Goal: Information Seeking & Learning: Learn about a topic

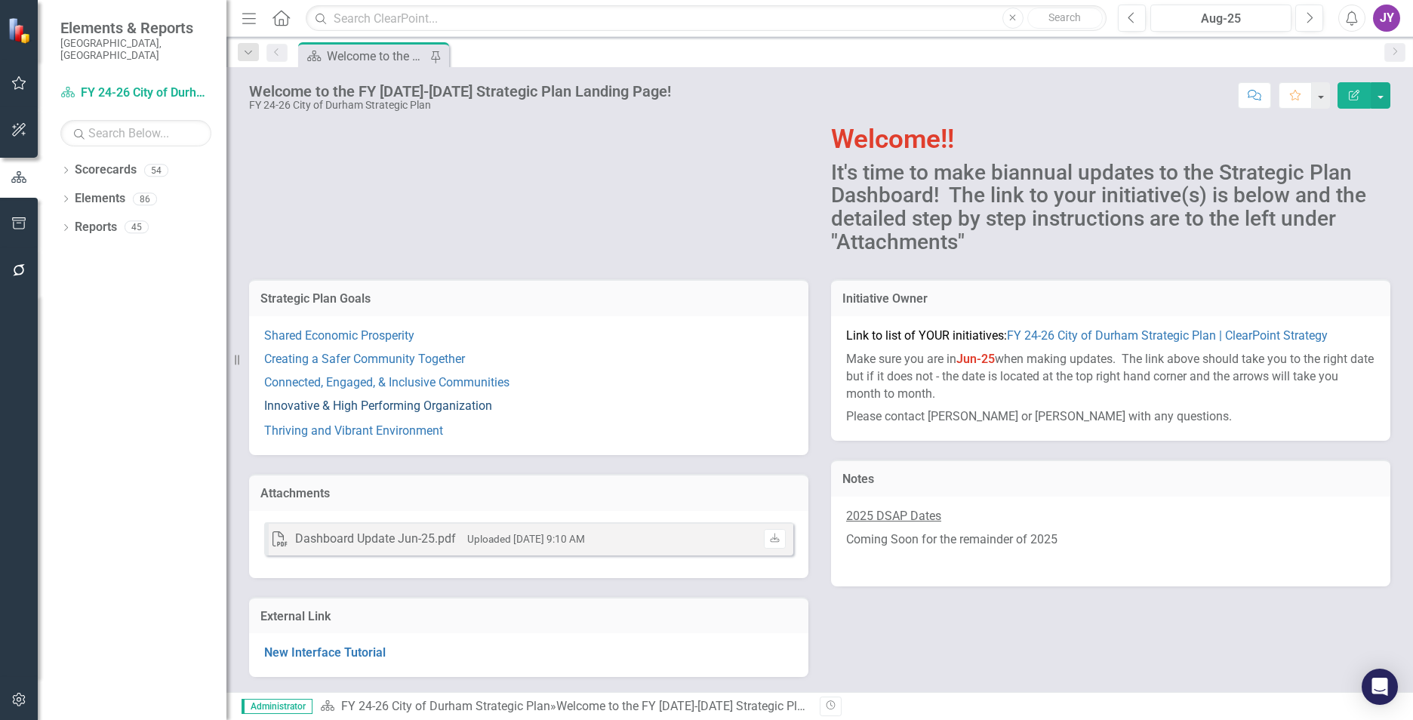
scroll to position [79, 0]
click at [337, 334] on link "Shared Economic Prosperity" at bounding box center [339, 335] width 150 height 14
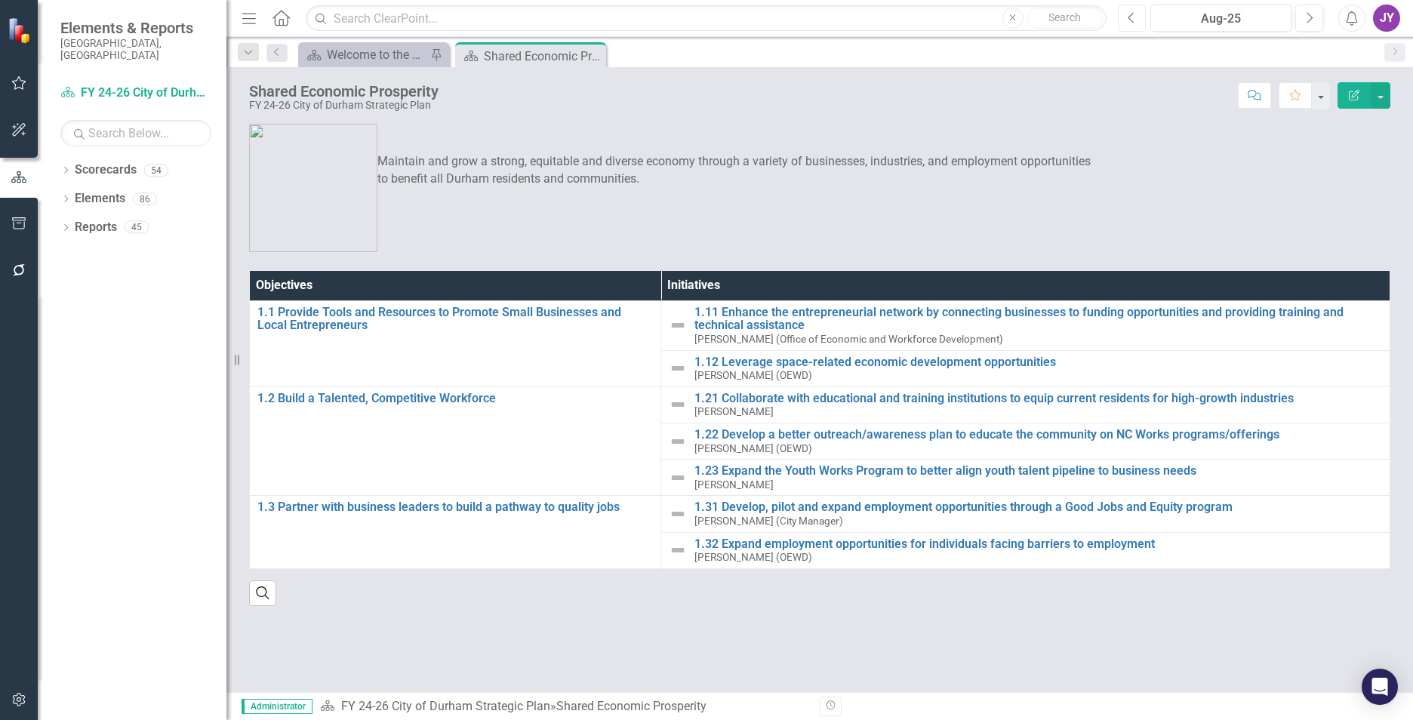
click at [1143, 18] on button "Previous" at bounding box center [1132, 18] width 28 height 27
click at [1142, 19] on button "Previous" at bounding box center [1132, 18] width 28 height 27
click at [382, 63] on div "Welcome to the FY [DATE]-[DATE] Strategic Plan Landing Page!" at bounding box center [377, 54] width 100 height 19
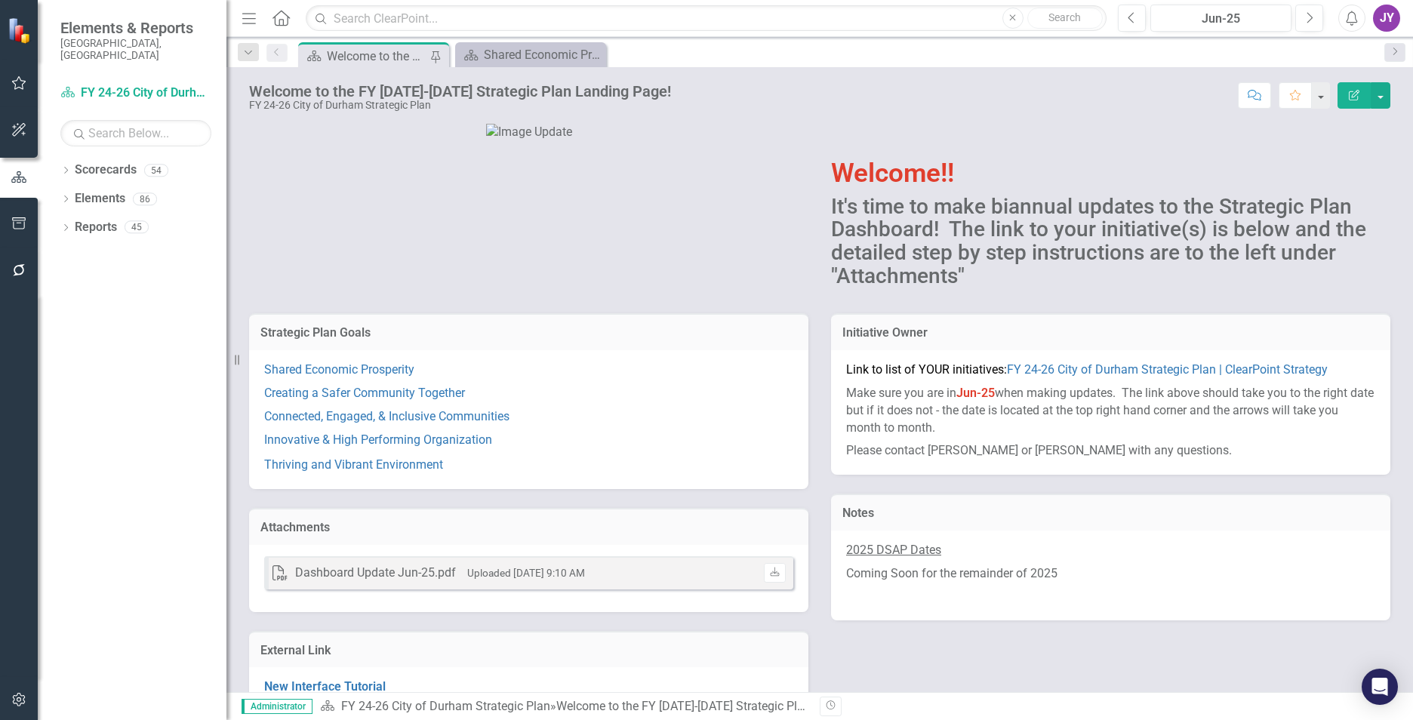
click at [427, 405] on p "Creating a Safer Community Together" at bounding box center [528, 393] width 529 height 23
click at [427, 400] on link "Creating a Safer Community Together" at bounding box center [364, 393] width 201 height 14
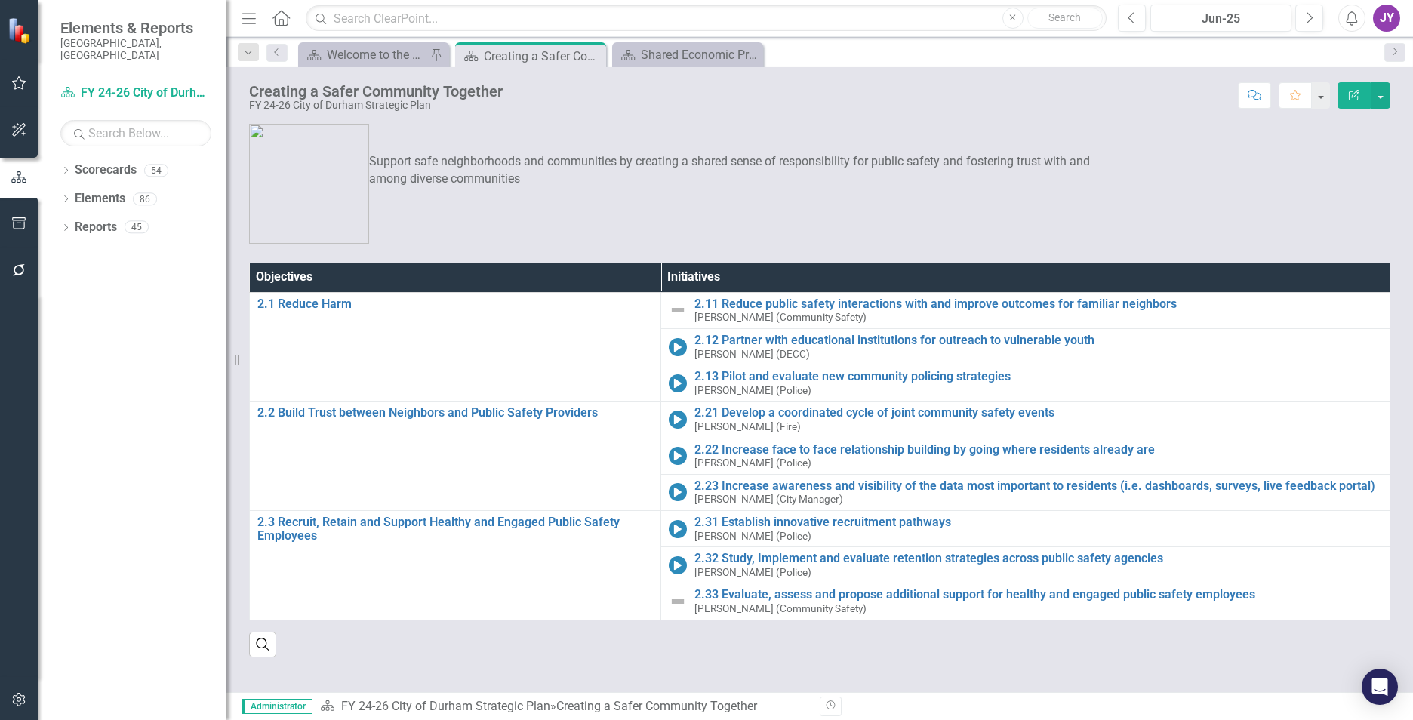
click at [642, 637] on div "Search" at bounding box center [820, 639] width 1142 height 37
click at [344, 41] on div "Dropdown Search Scorecard Welcome to the FY [DATE]-[DATE] Strategic Plan Landin…" at bounding box center [820, 52] width 1187 height 30
drag, startPoint x: 626, startPoint y: 50, endPoint x: 448, endPoint y: 57, distance: 178.3
click at [626, 50] on icon "Scorecard" at bounding box center [628, 55] width 15 height 12
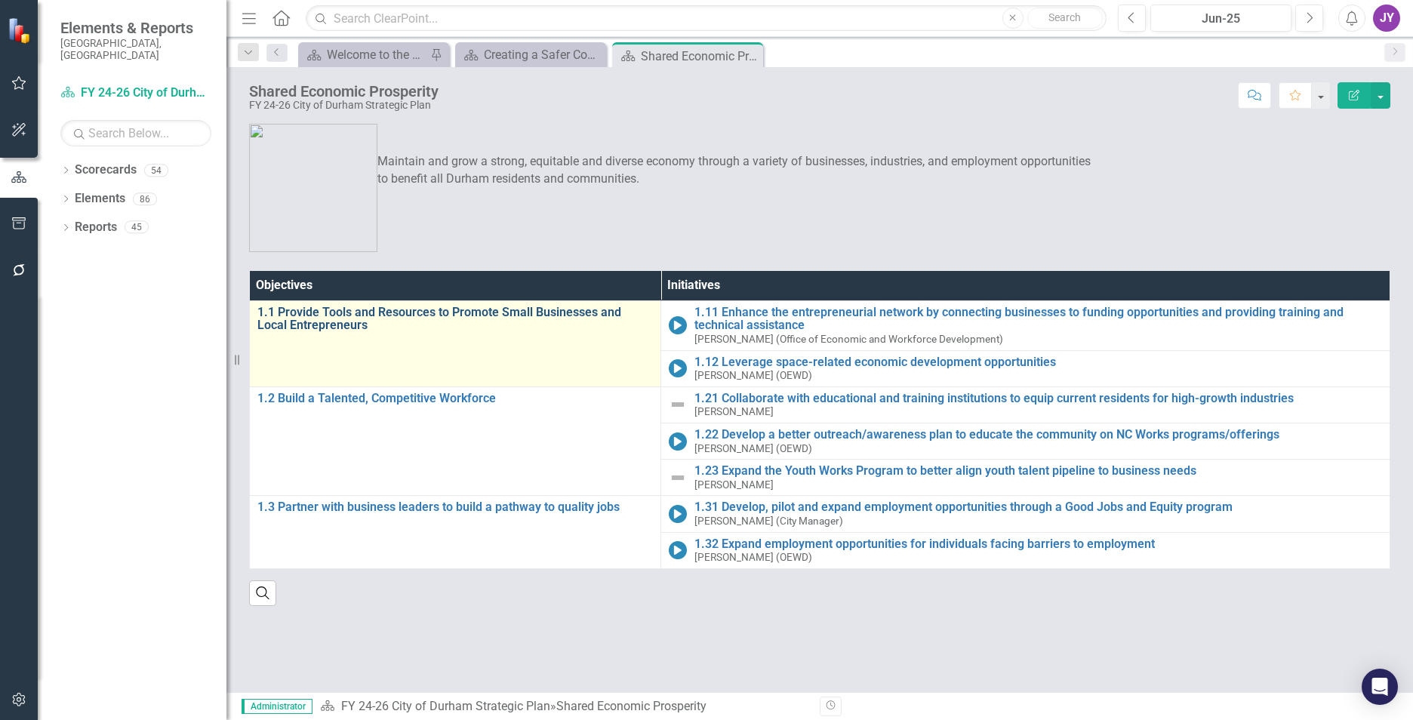
click at [476, 313] on link "1.1 Provide Tools and Resources to Promote Small Businesses and Local Entrepren…" at bounding box center [455, 319] width 396 height 26
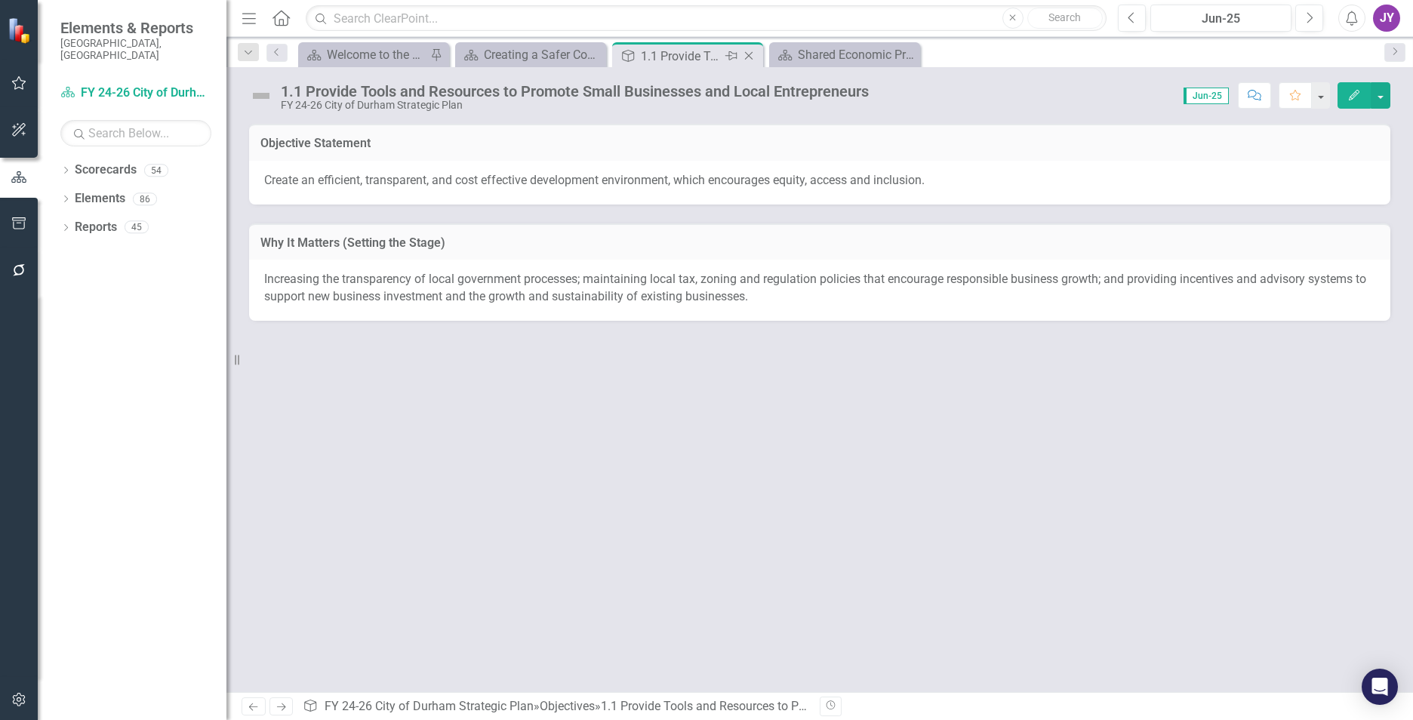
click at [748, 54] on icon "Close" at bounding box center [748, 56] width 15 height 12
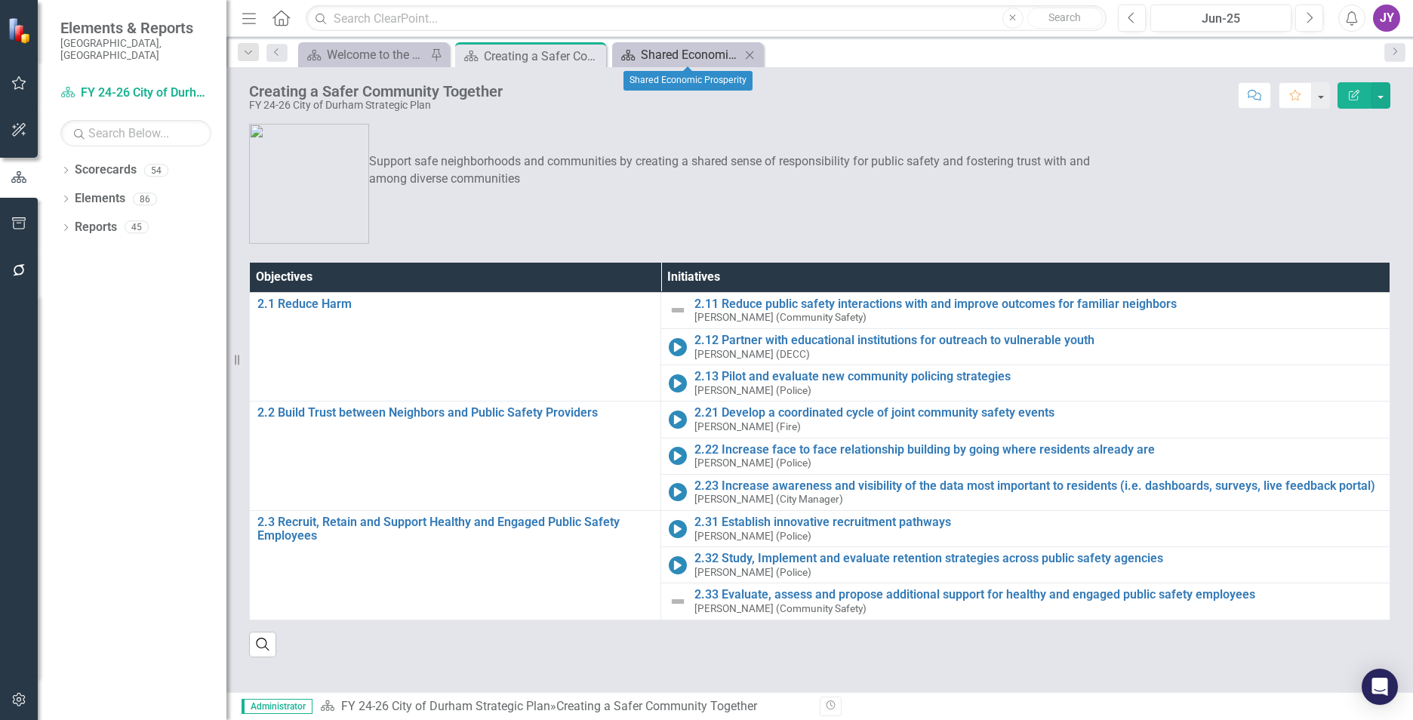
click at [679, 57] on div "Shared Economic Prosperity" at bounding box center [691, 54] width 100 height 19
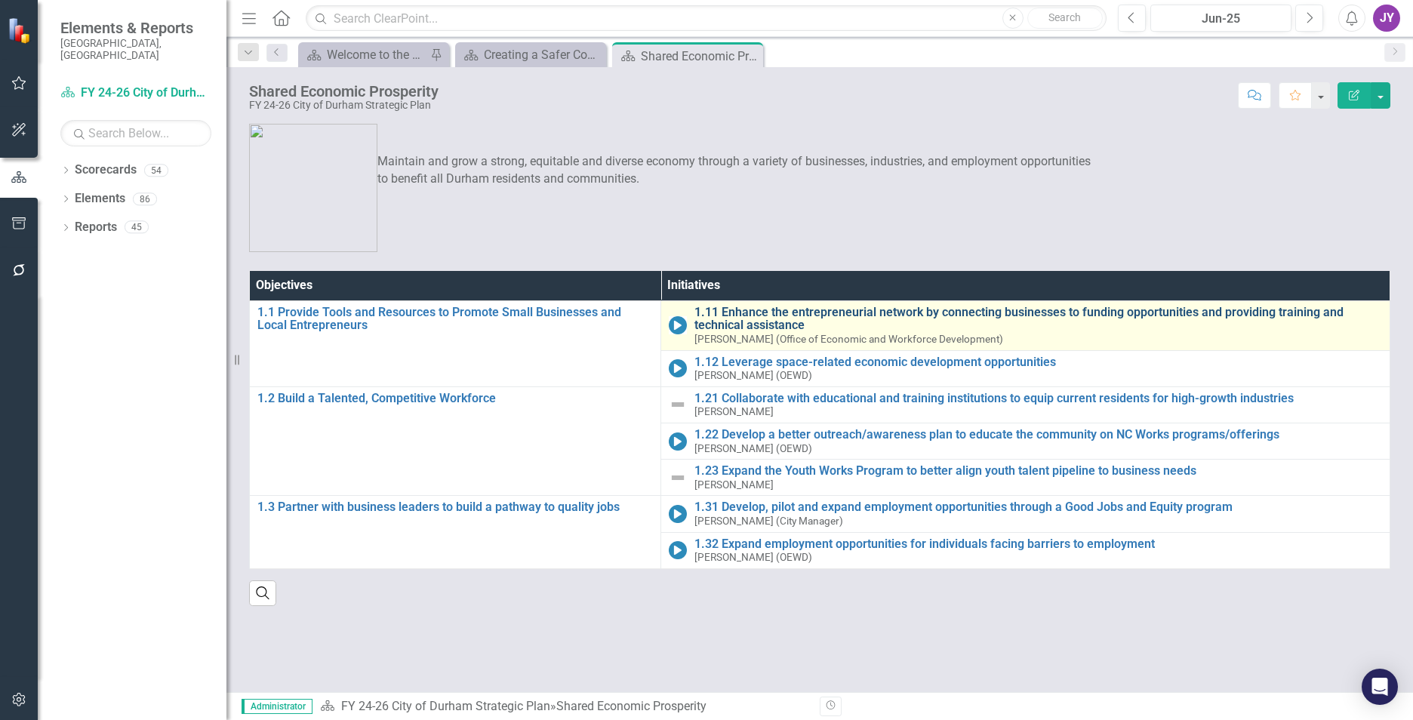
click at [771, 322] on link "1.11 Enhance the entrepreneurial network by connecting businesses to funding op…" at bounding box center [1039, 319] width 688 height 26
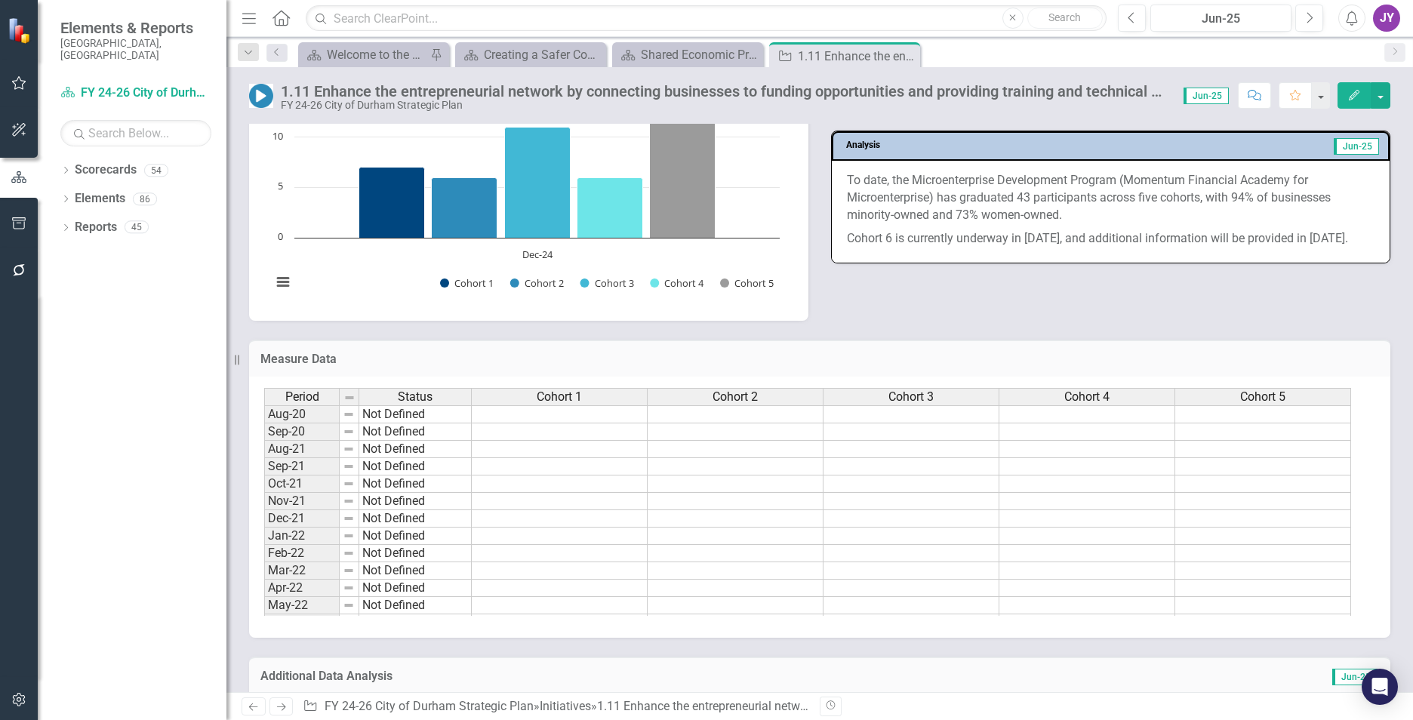
scroll to position [1586, 0]
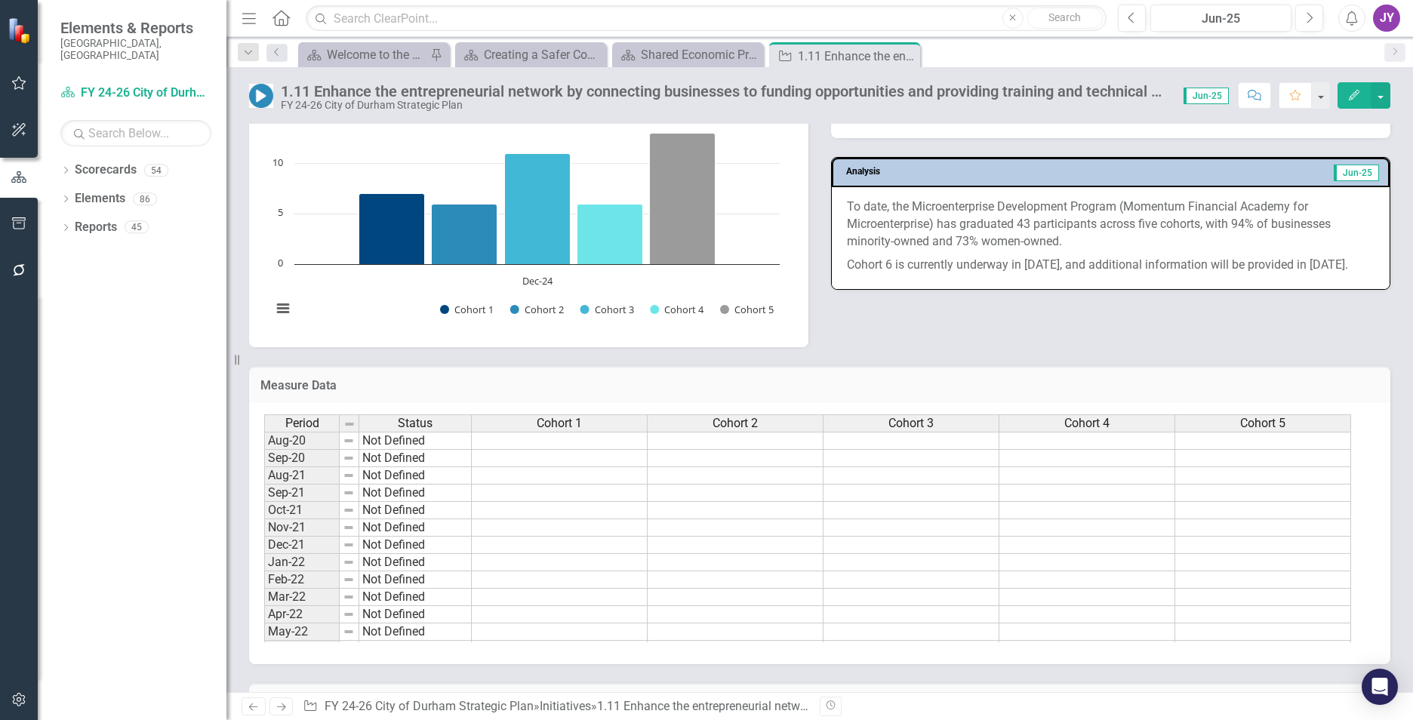
click at [1055, 230] on p "To date, the Microenterprise Development Program (Momentum Financial Academy fo…" at bounding box center [1111, 226] width 528 height 55
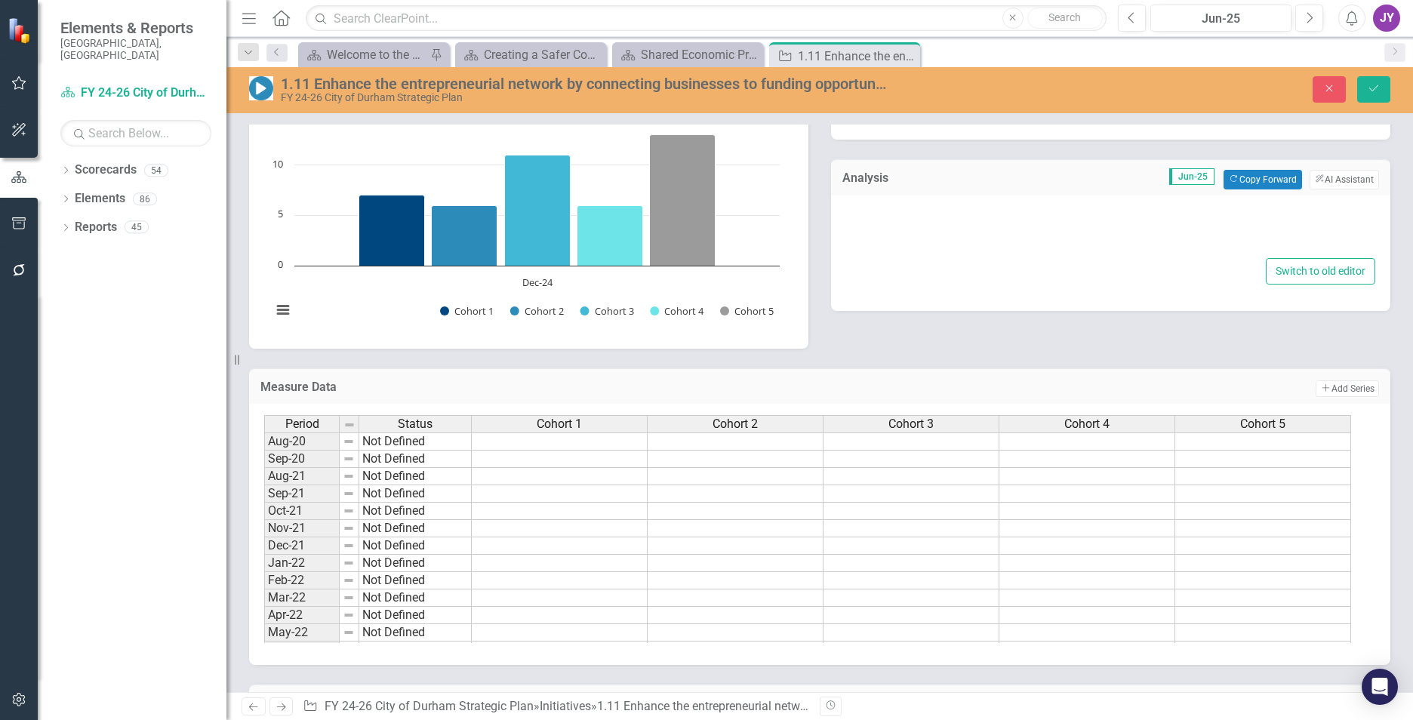
type textarea "<p>To date, the Microenterprise Development Program (Momentum Financial Academy…"
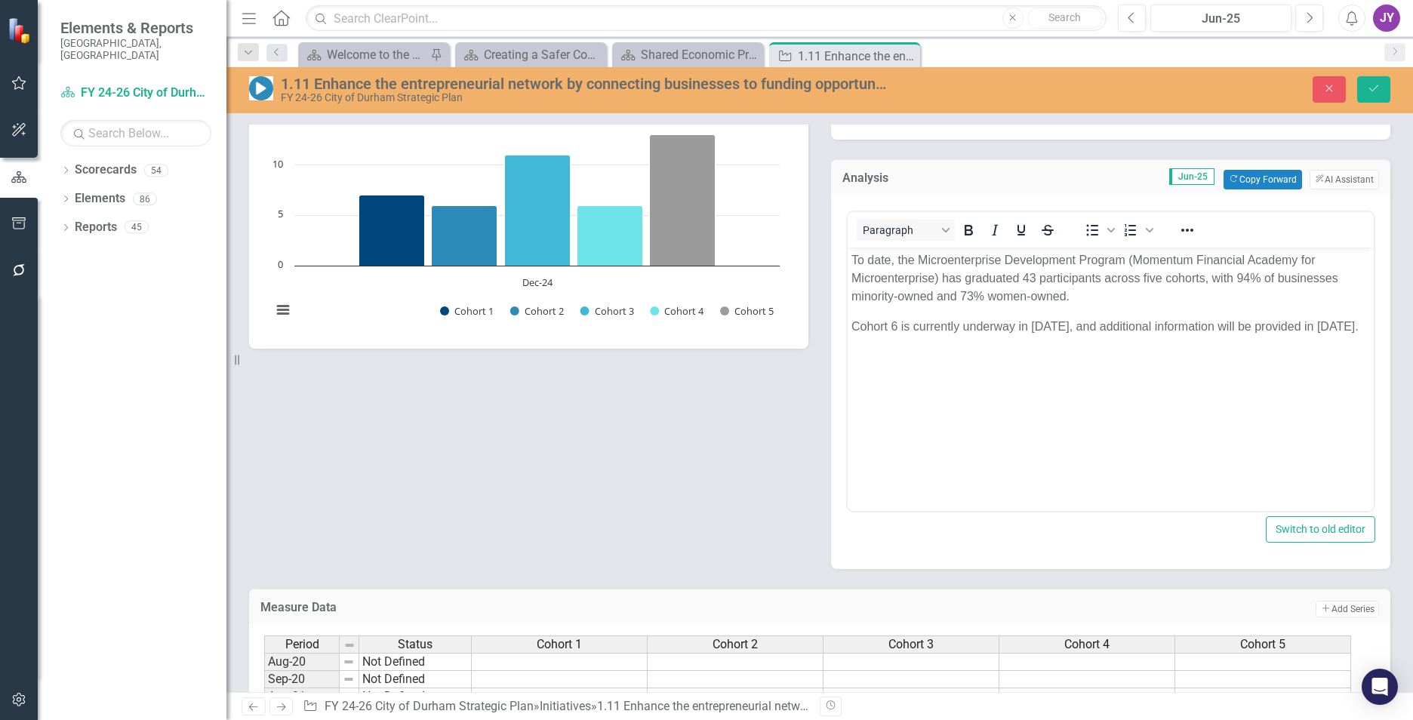
scroll to position [0, 0]
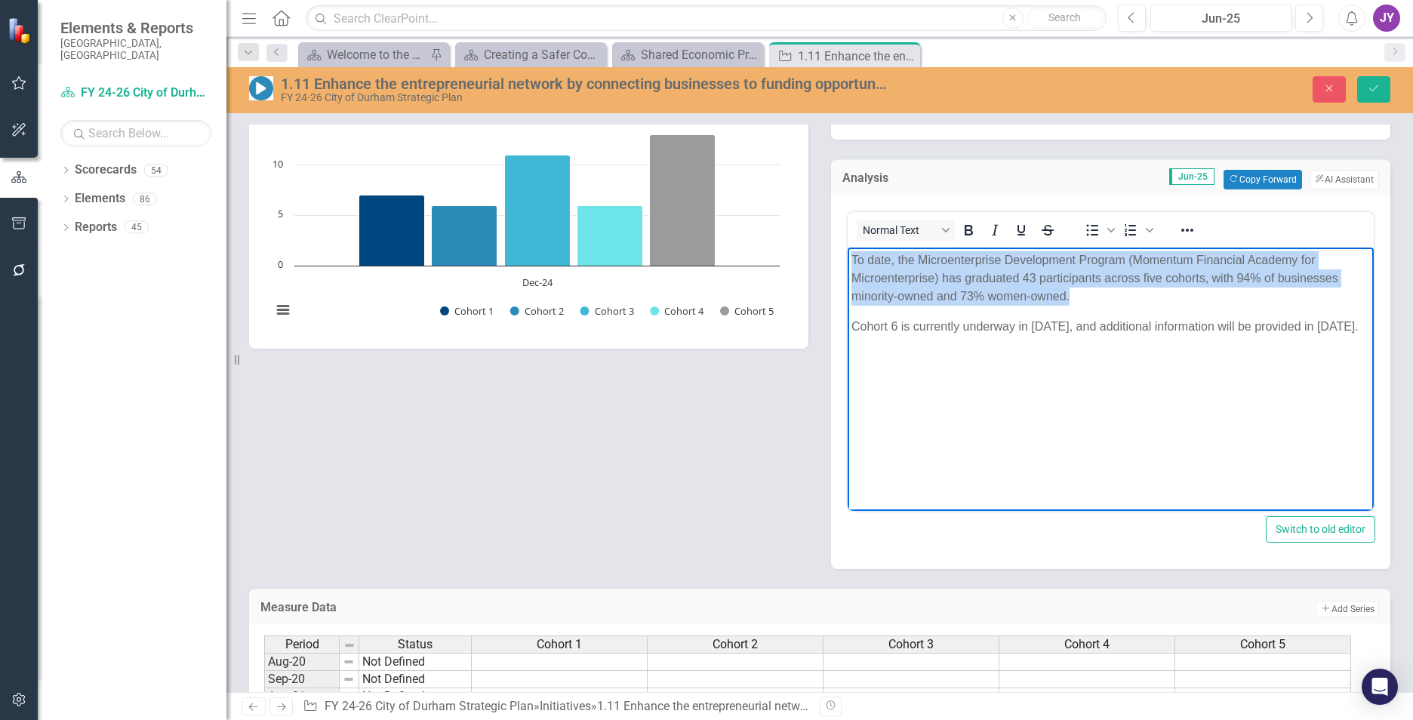
drag, startPoint x: 1105, startPoint y: 289, endPoint x: 837, endPoint y: 253, distance: 269.7
click at [848, 253] on html "To date, the Microenterprise Development Program (Momentum Financial Academy fo…" at bounding box center [1111, 360] width 526 height 227
copy p "To date, the Microenterprise Development Program (Momentum Financial Academy fo…"
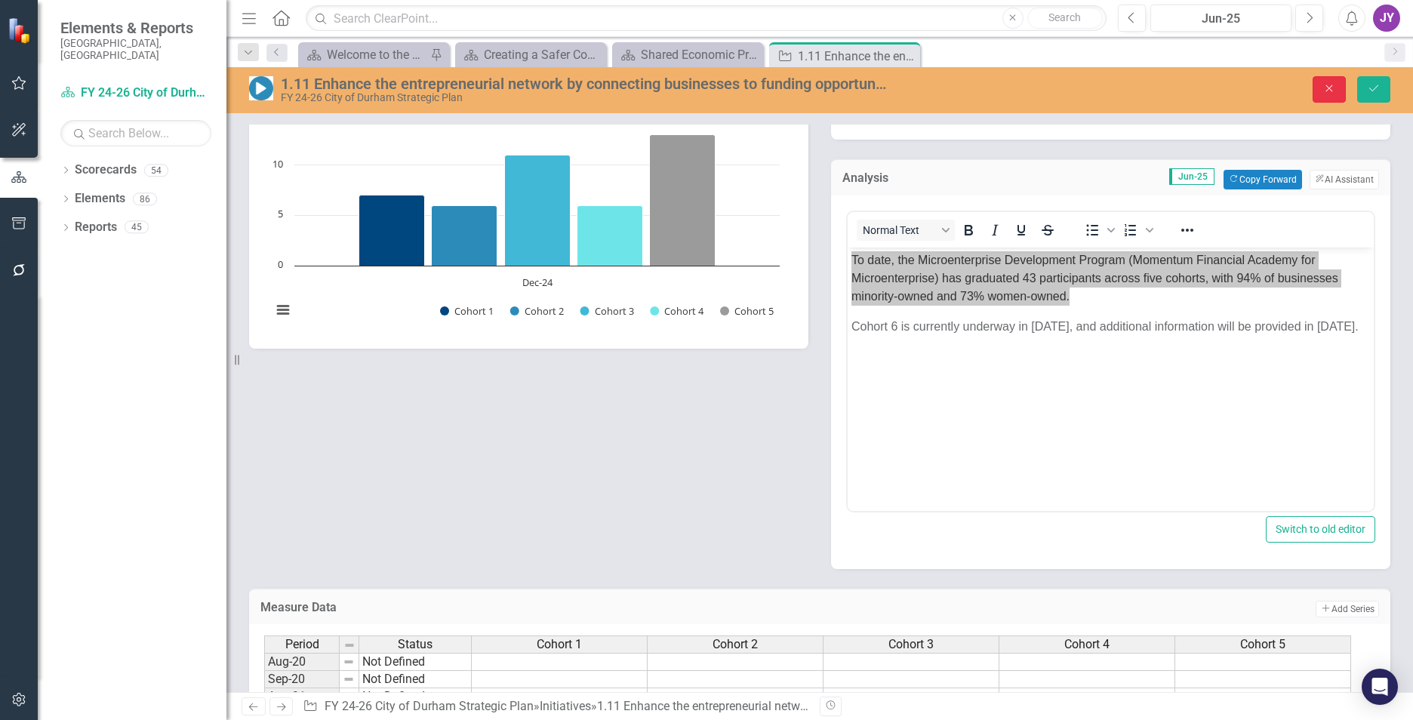
click at [1338, 98] on button "Close" at bounding box center [1329, 89] width 33 height 26
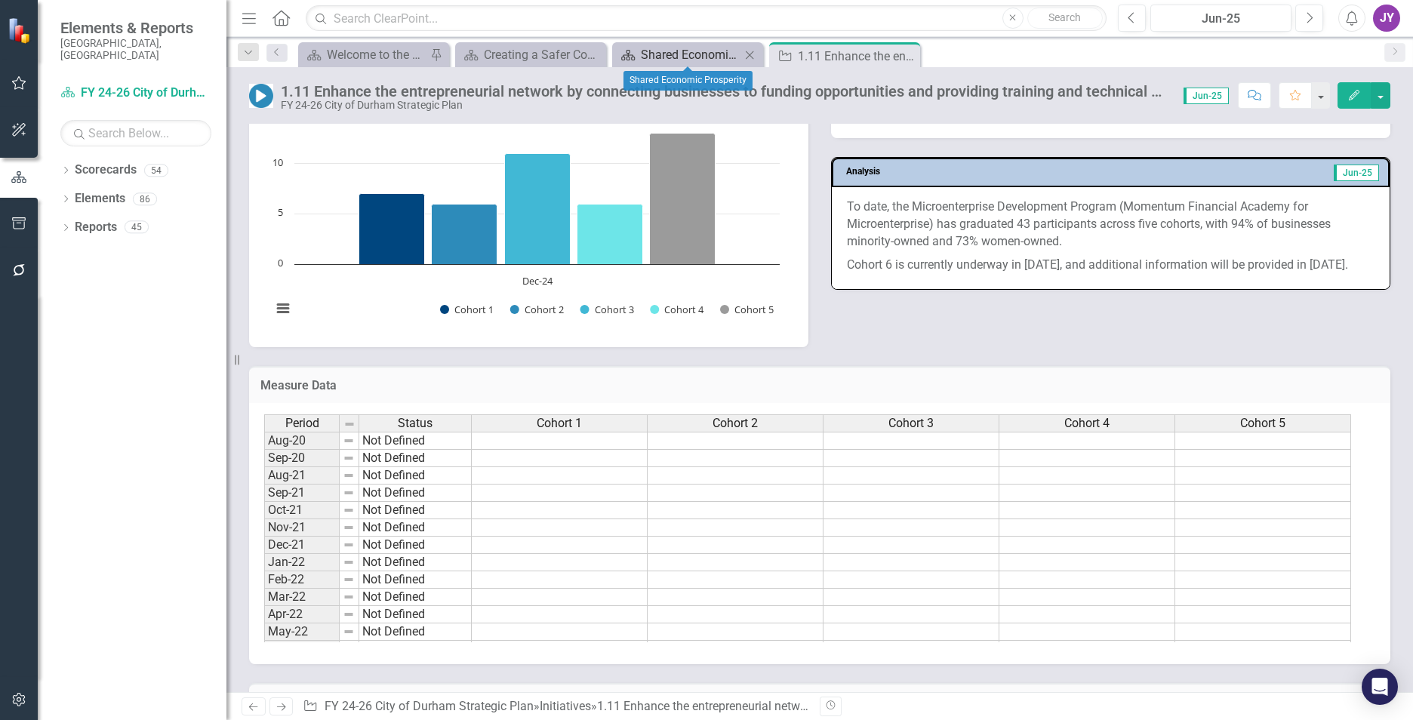
click at [707, 49] on div "Shared Economic Prosperity" at bounding box center [691, 54] width 100 height 19
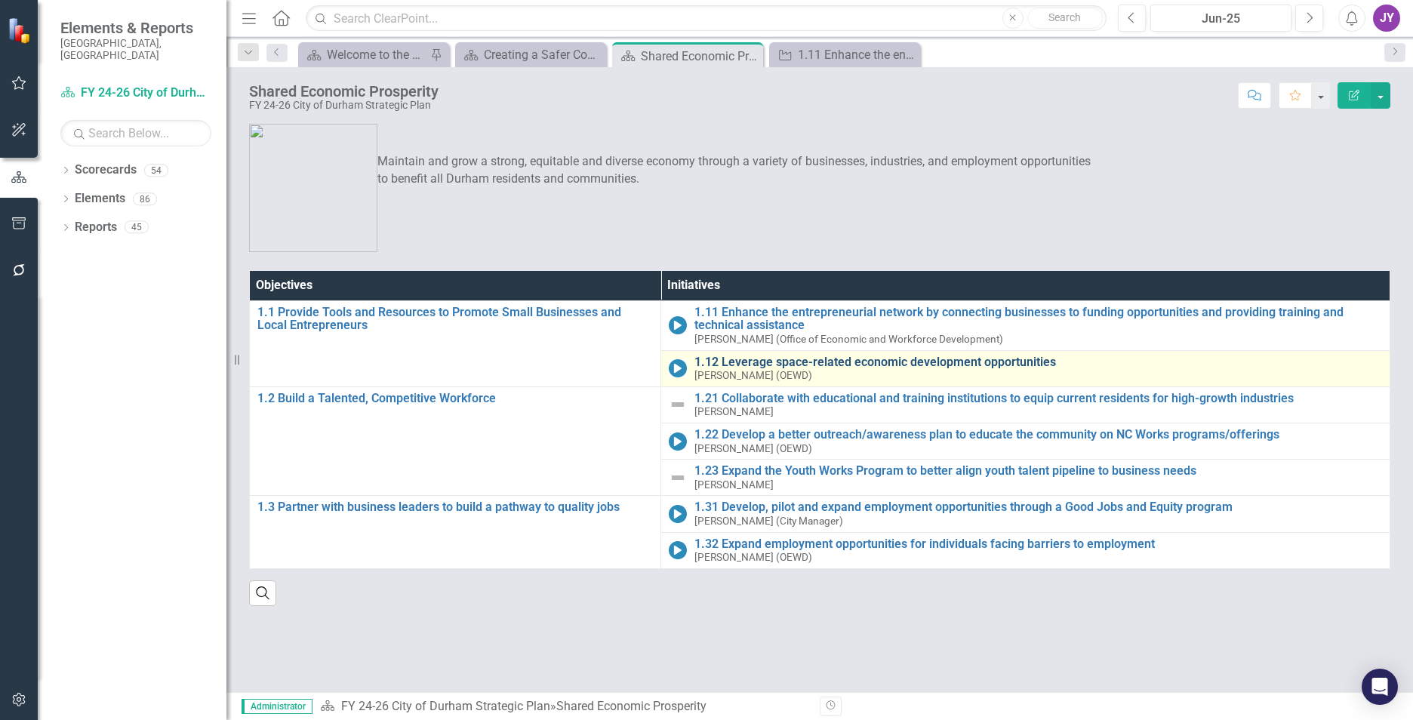
click at [726, 356] on link "1.12 Leverage space-related economic development opportunities" at bounding box center [1039, 363] width 688 height 14
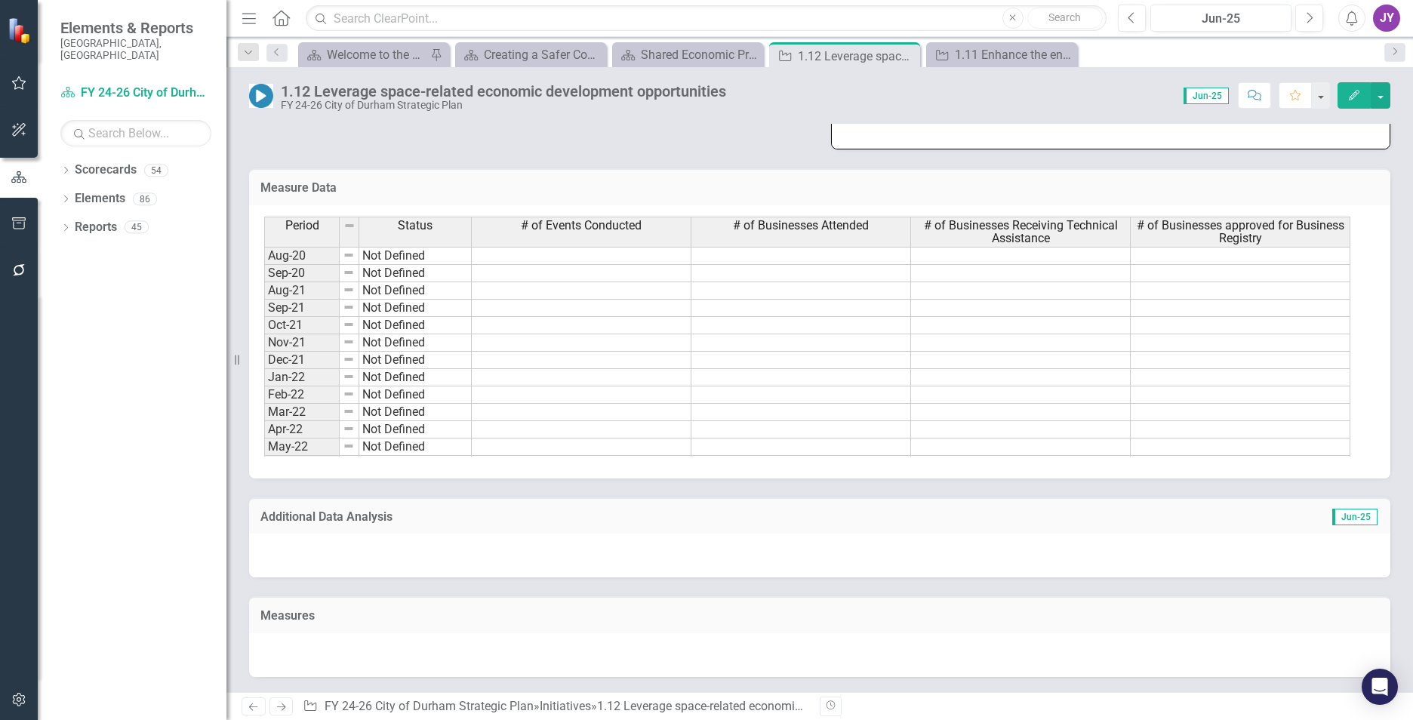
scroll to position [1510, 0]
click at [1025, 85] on link "Hayti Promise [GEOGRAPHIC_DATA] Corridor Project | [GEOGRAPHIC_DATA], [GEOGRAPH…" at bounding box center [1105, 70] width 516 height 32
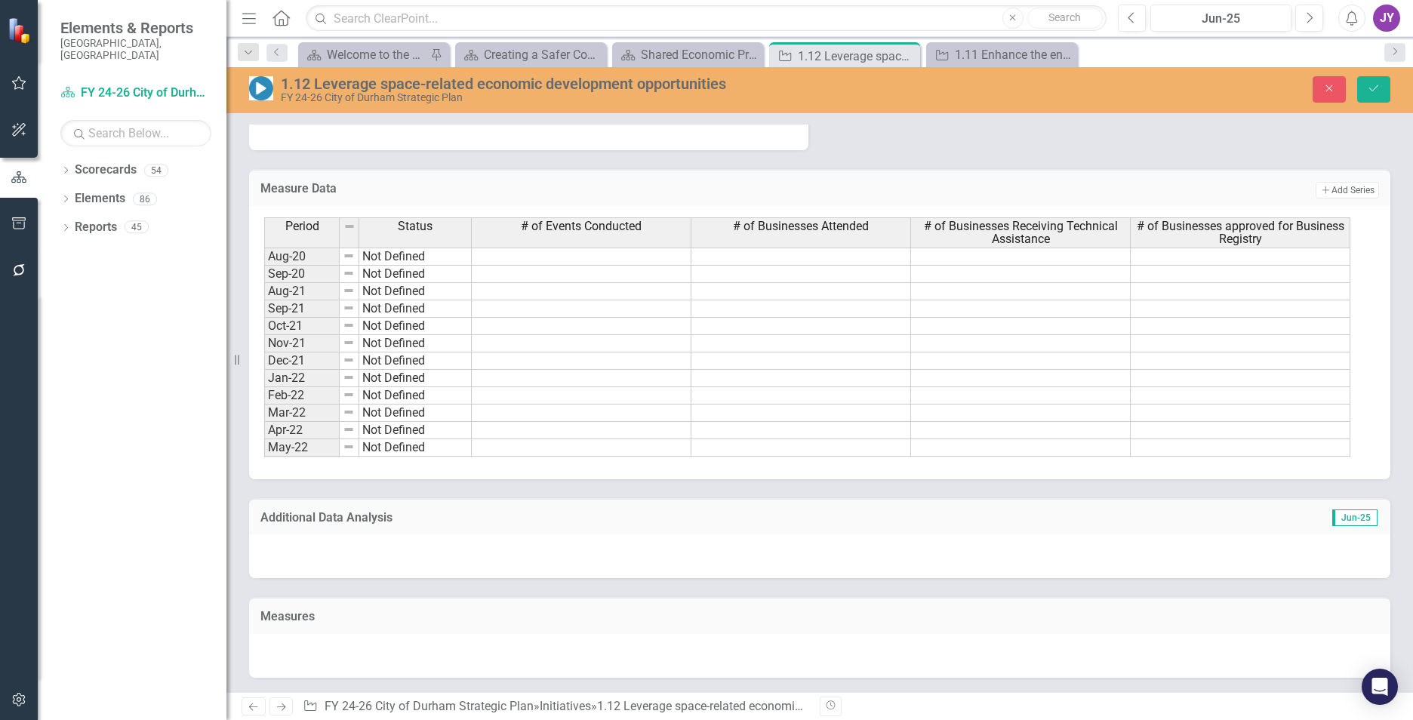
type textarea "<p><img src="documents/district175/images/mceclip1%20v18.png" width="570" heigh…"
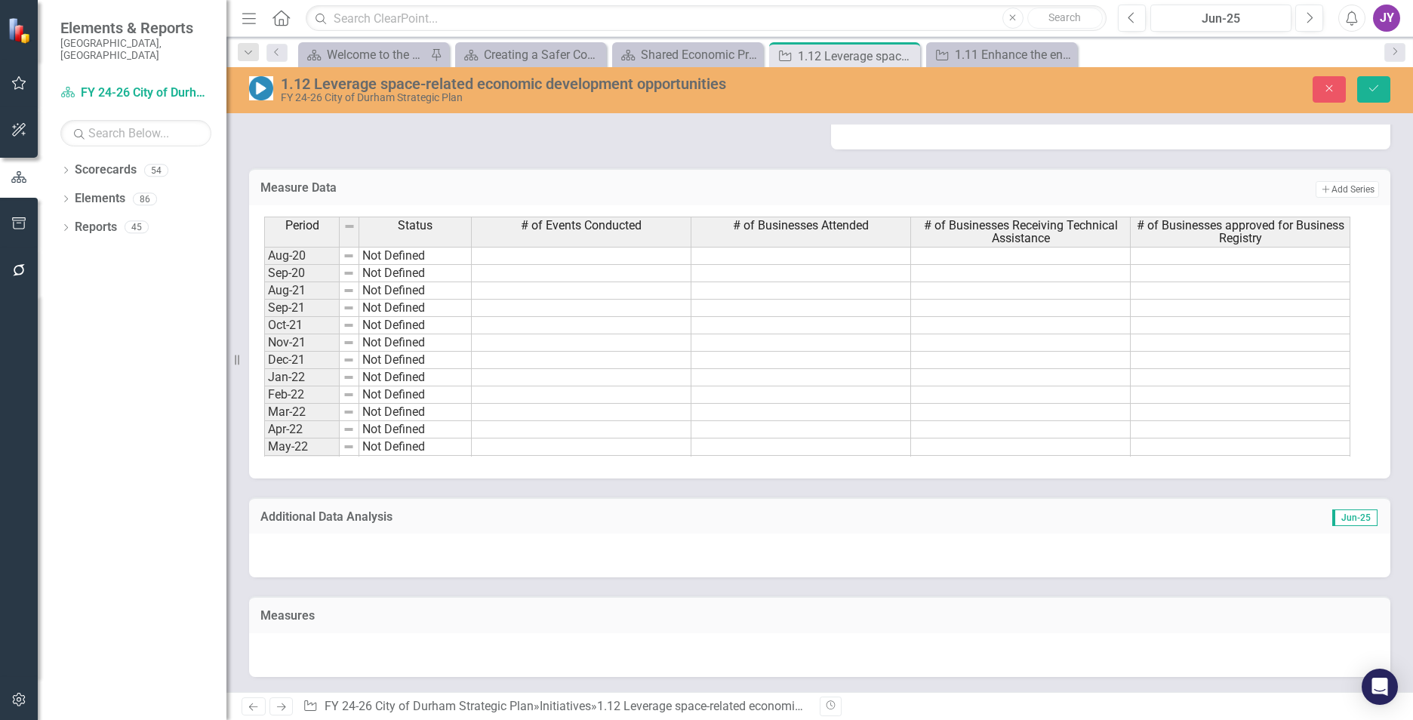
scroll to position [1544, 0]
click at [1330, 80] on button "Close" at bounding box center [1329, 89] width 33 height 26
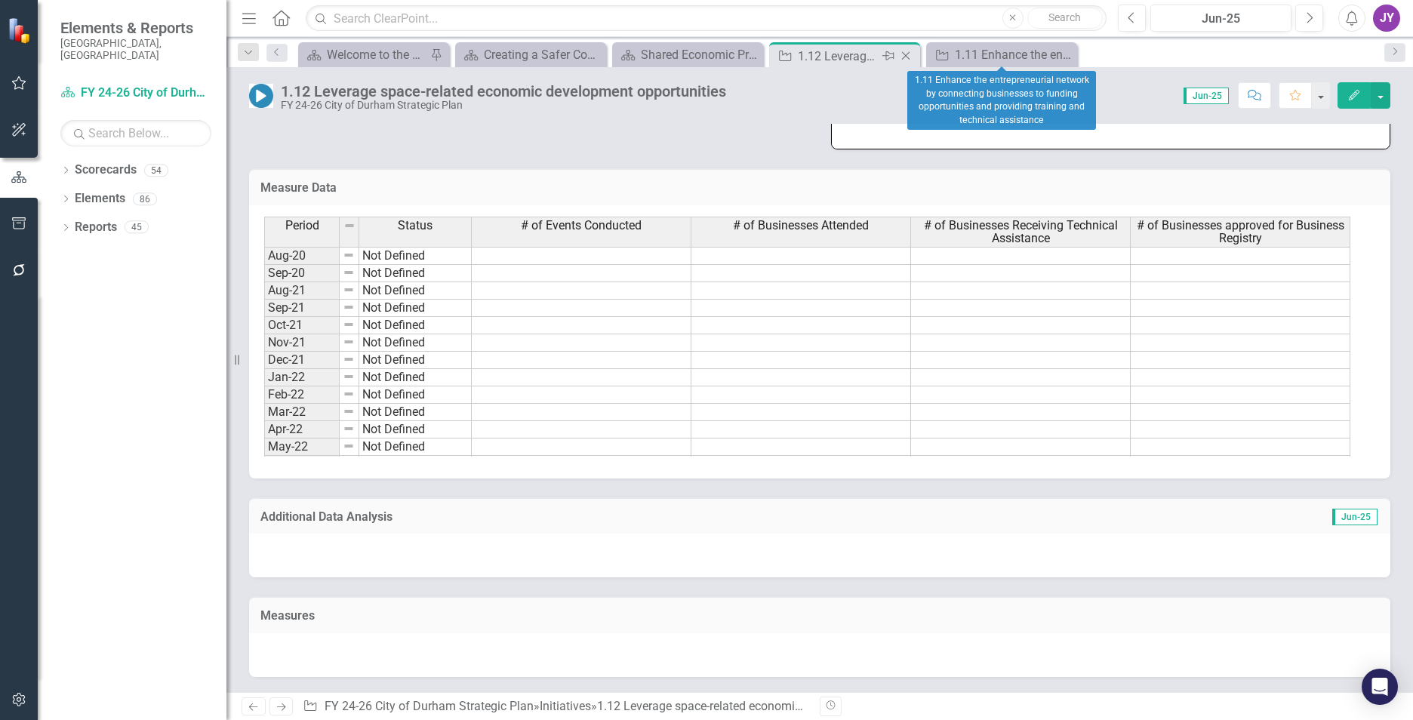
click at [905, 60] on icon "Close" at bounding box center [905, 56] width 15 height 12
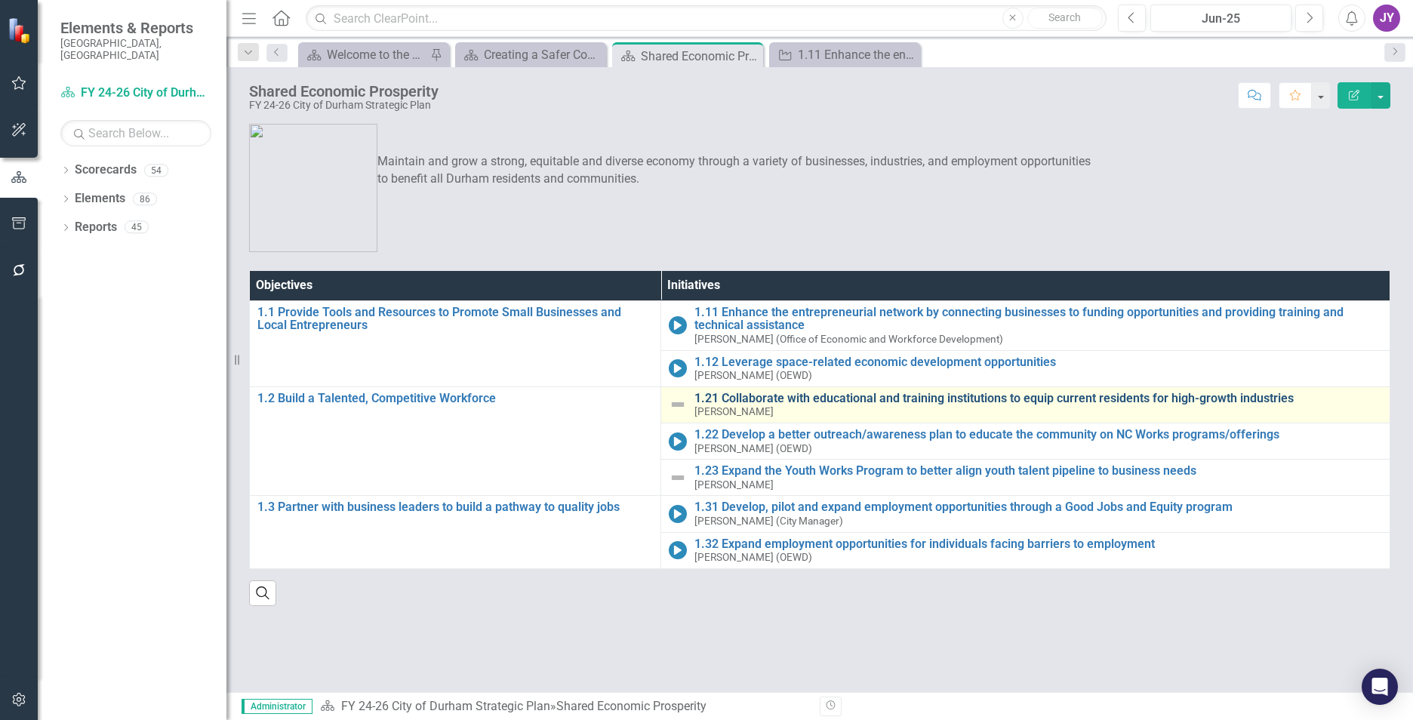
click at [775, 392] on link "1.21 Collaborate with educational and training institutions to equip current re…" at bounding box center [1039, 399] width 688 height 14
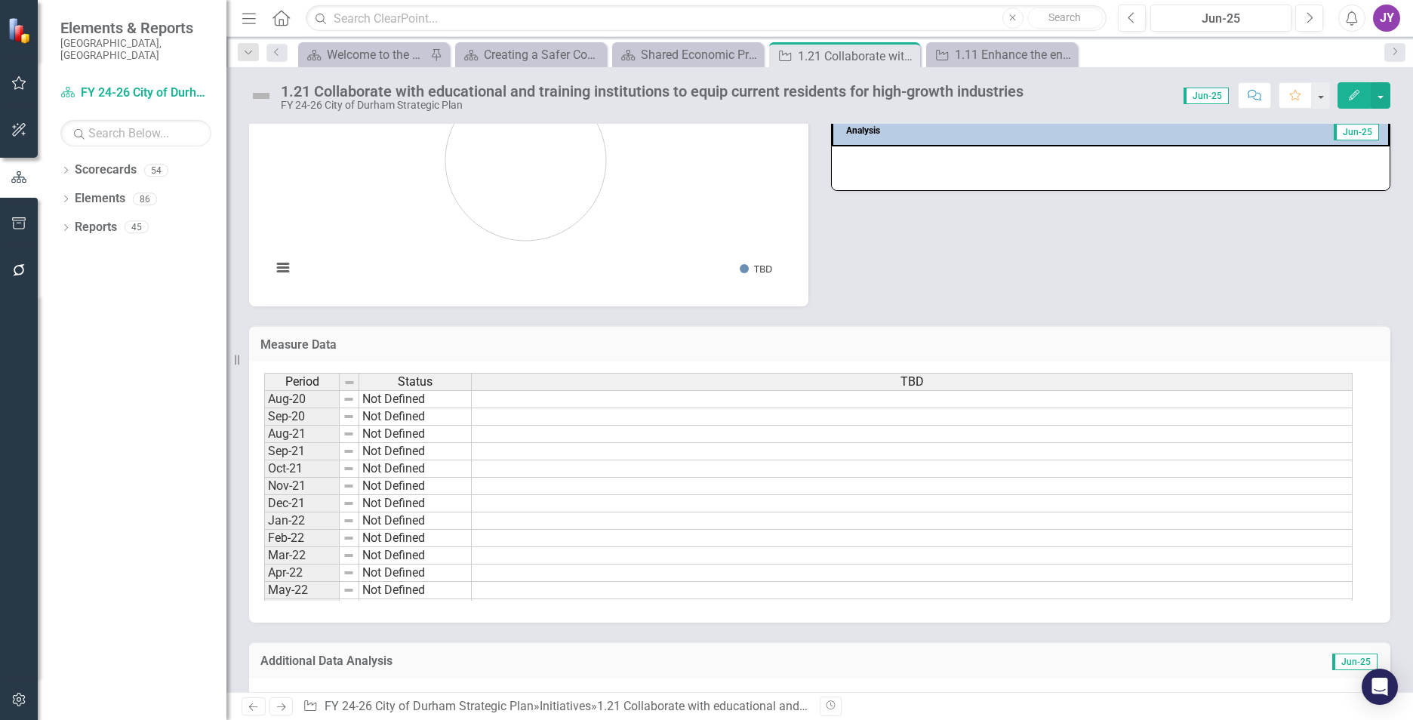
scroll to position [1043, 0]
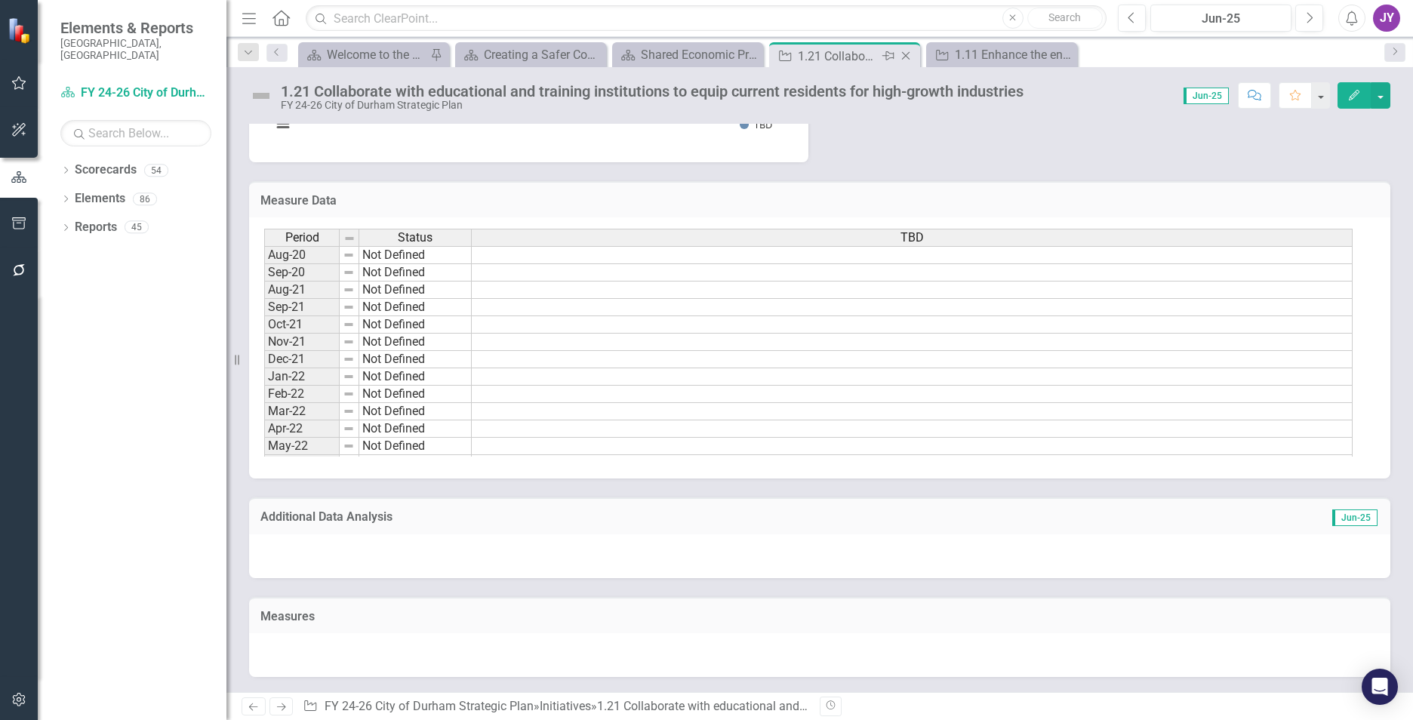
click at [903, 53] on icon at bounding box center [906, 56] width 8 height 8
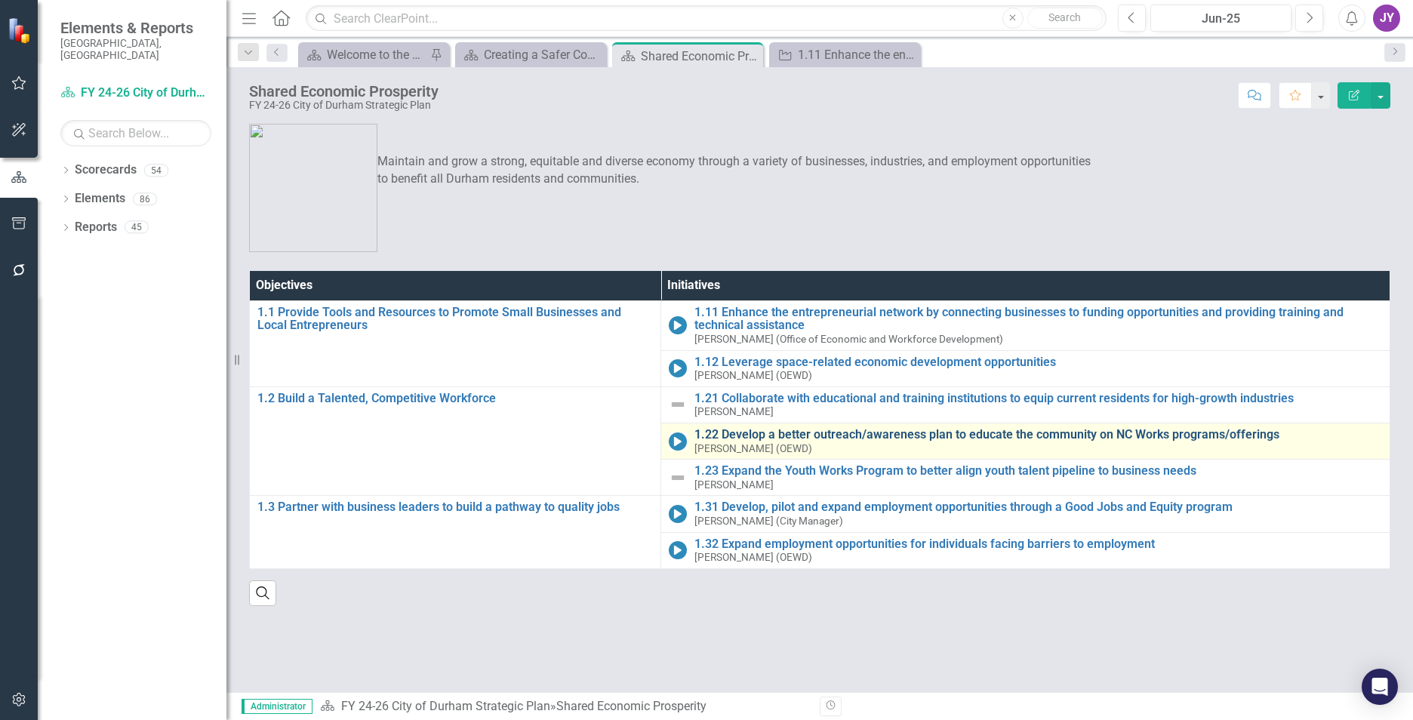
click at [714, 433] on link "1.22 Develop a better outreach/awareness plan to educate the community on NC Wo…" at bounding box center [1039, 435] width 688 height 14
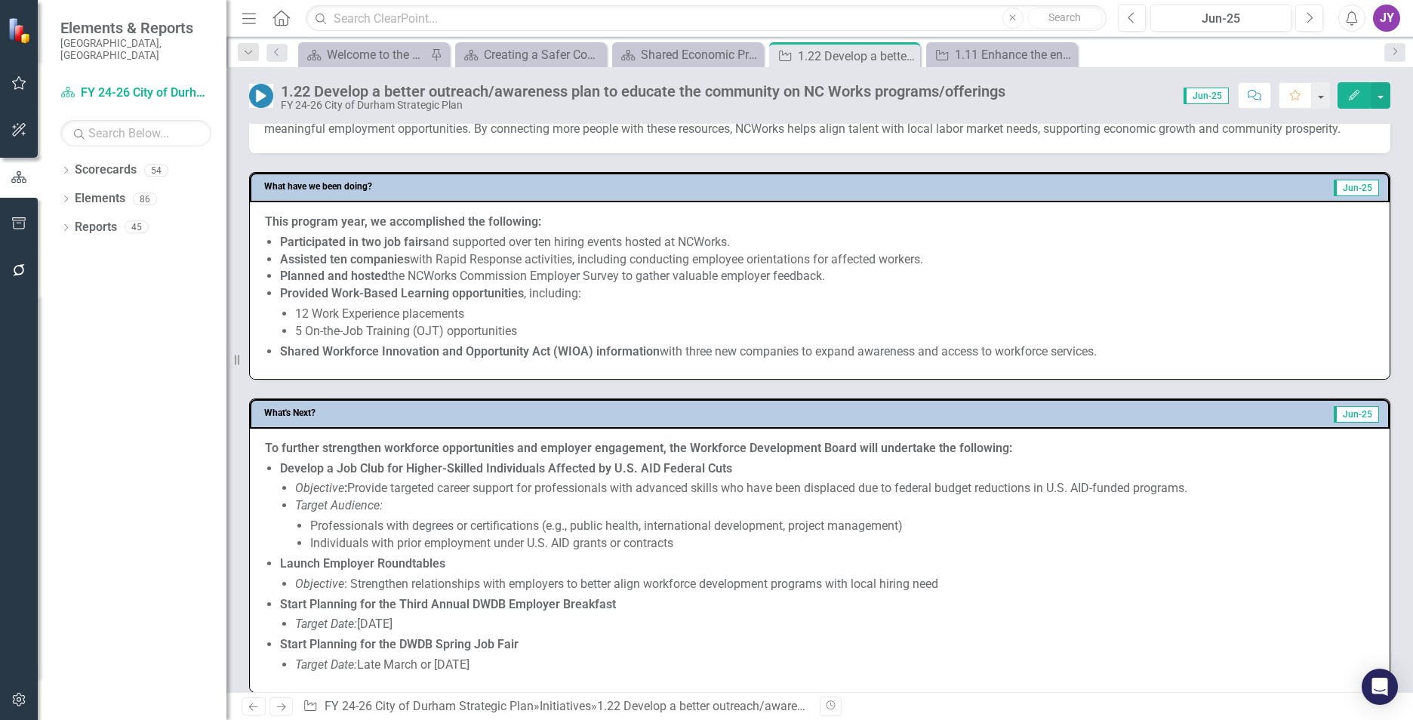
scroll to position [453, 0]
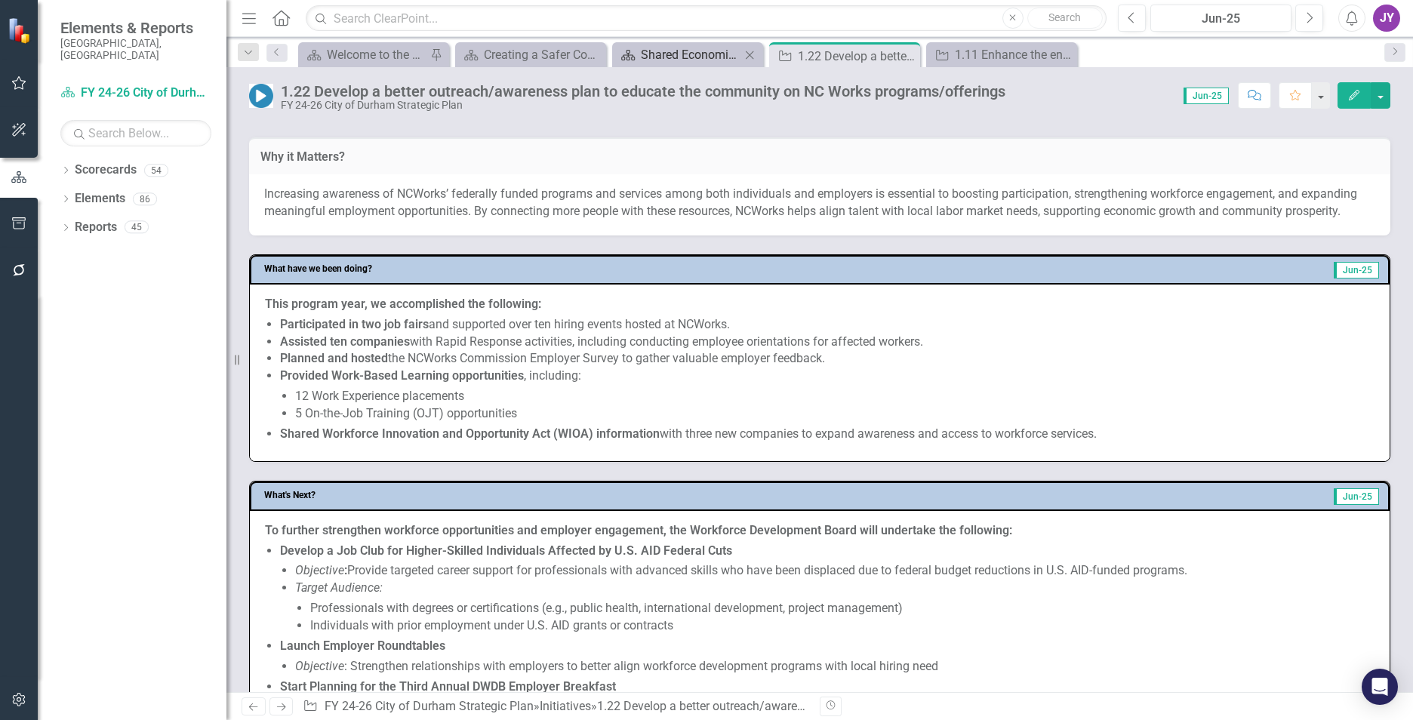
click at [679, 46] on div "Shared Economic Prosperity" at bounding box center [691, 54] width 100 height 19
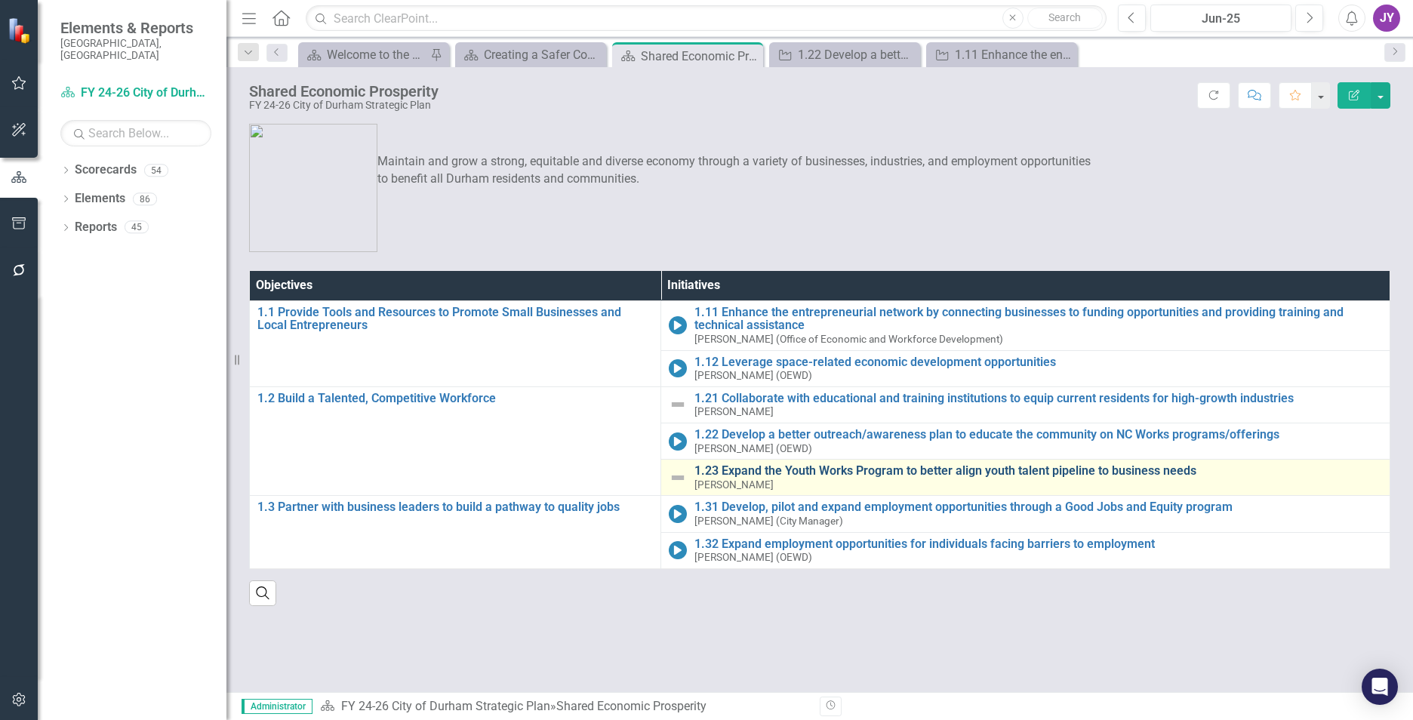
click at [737, 467] on link "1.23 Expand the Youth Works Program to better align youth talent pipeline to bu…" at bounding box center [1039, 471] width 688 height 14
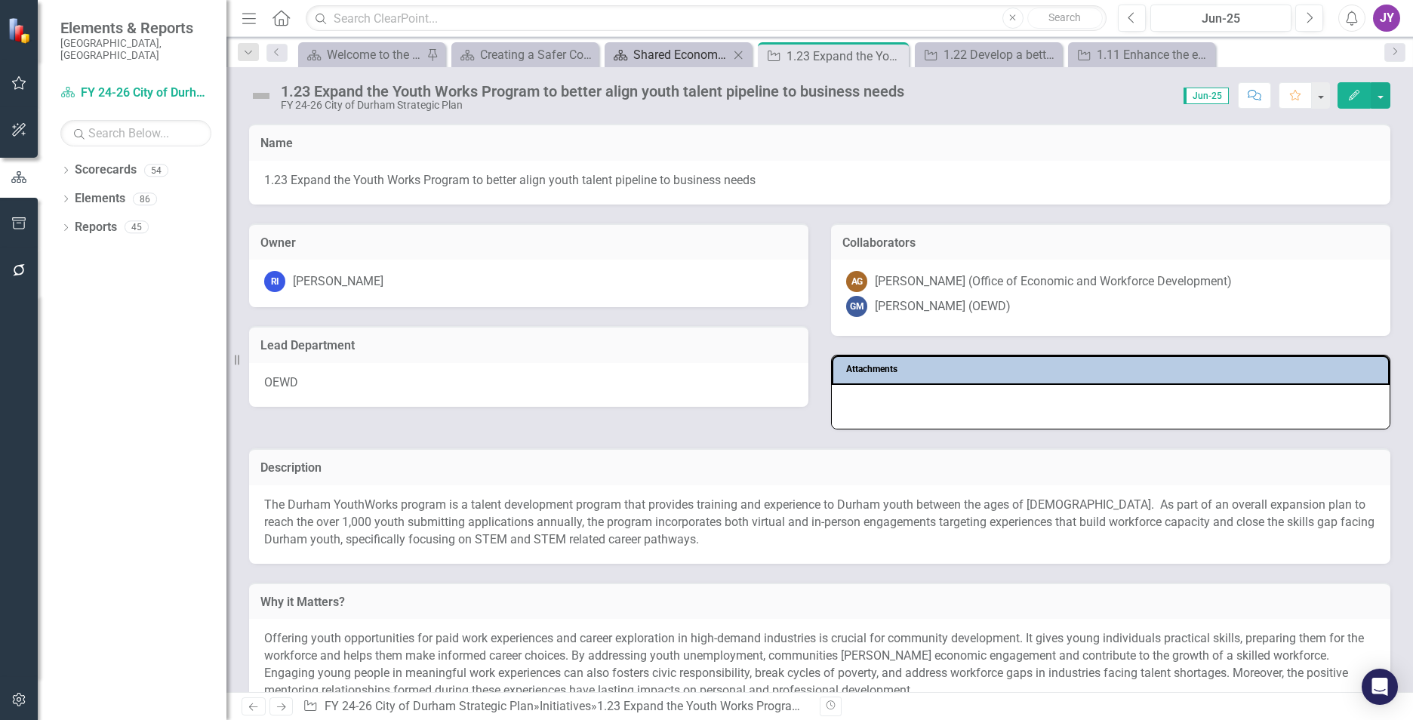
click at [670, 48] on div "Shared Economic Prosperity" at bounding box center [681, 54] width 96 height 19
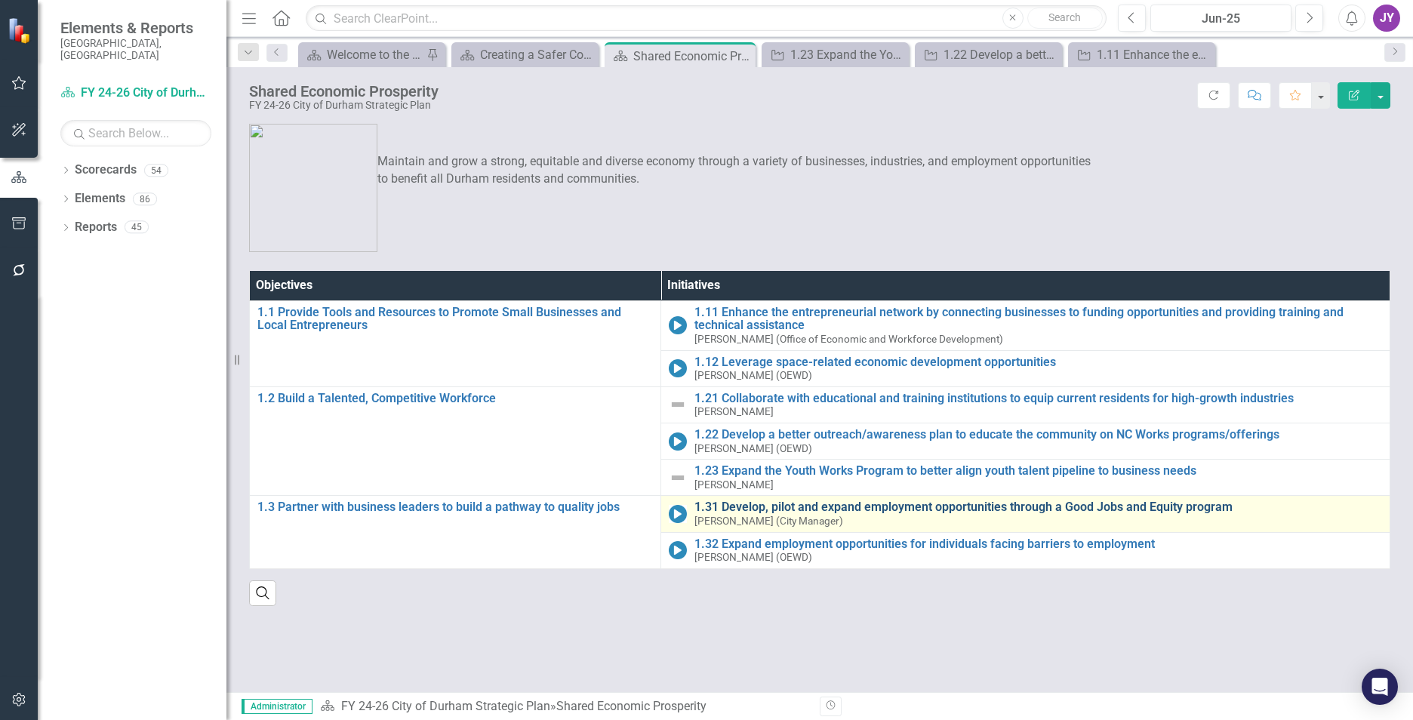
click at [723, 507] on link "1.31 Develop, pilot and expand employment opportunities through a Good Jobs and…" at bounding box center [1039, 508] width 688 height 14
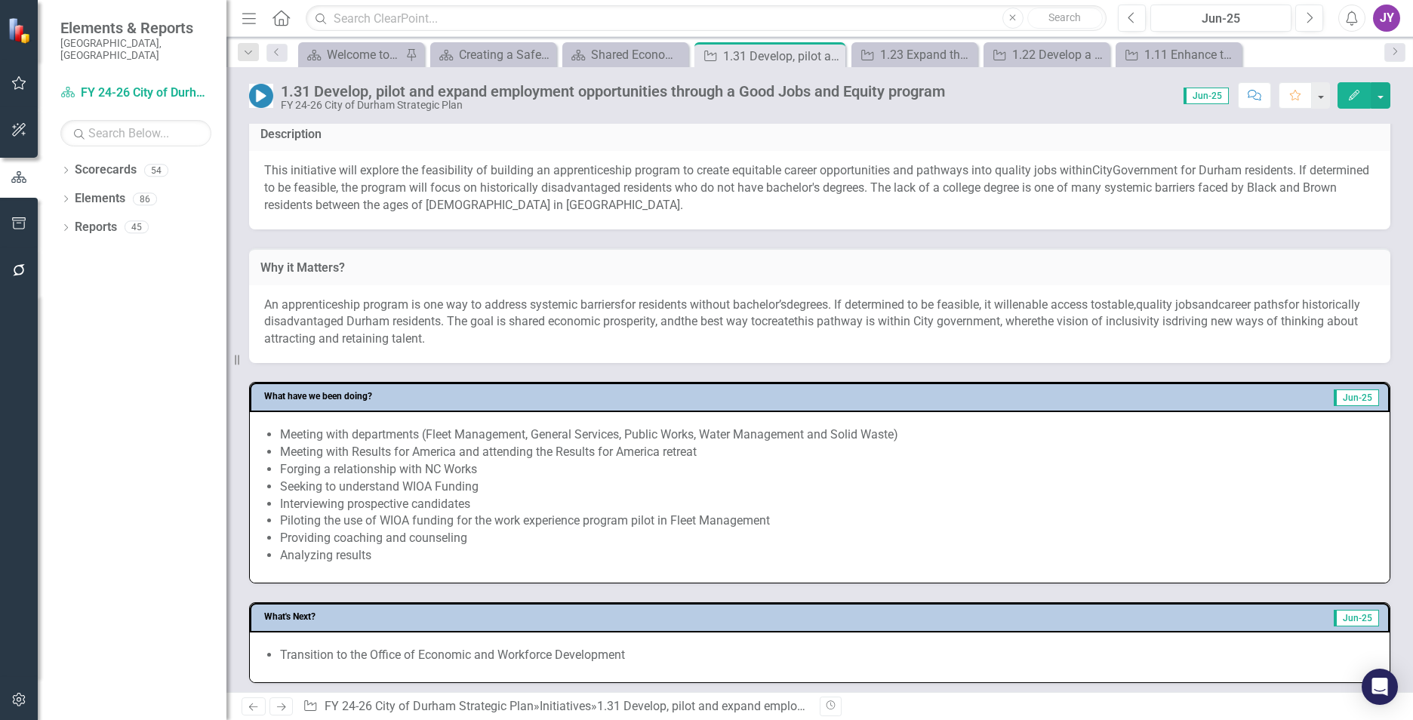
scroll to position [302, 0]
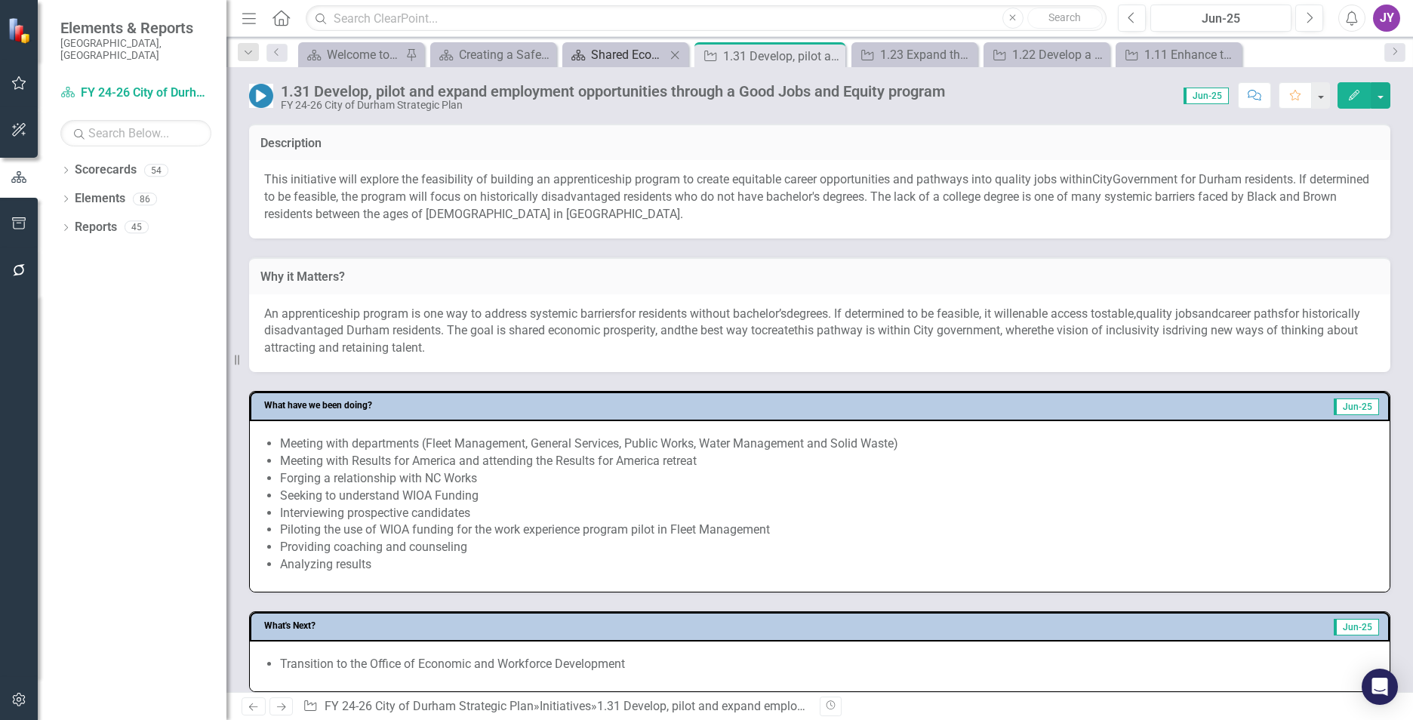
click at [649, 56] on div "Shared Economic Prosperity" at bounding box center [628, 54] width 75 height 19
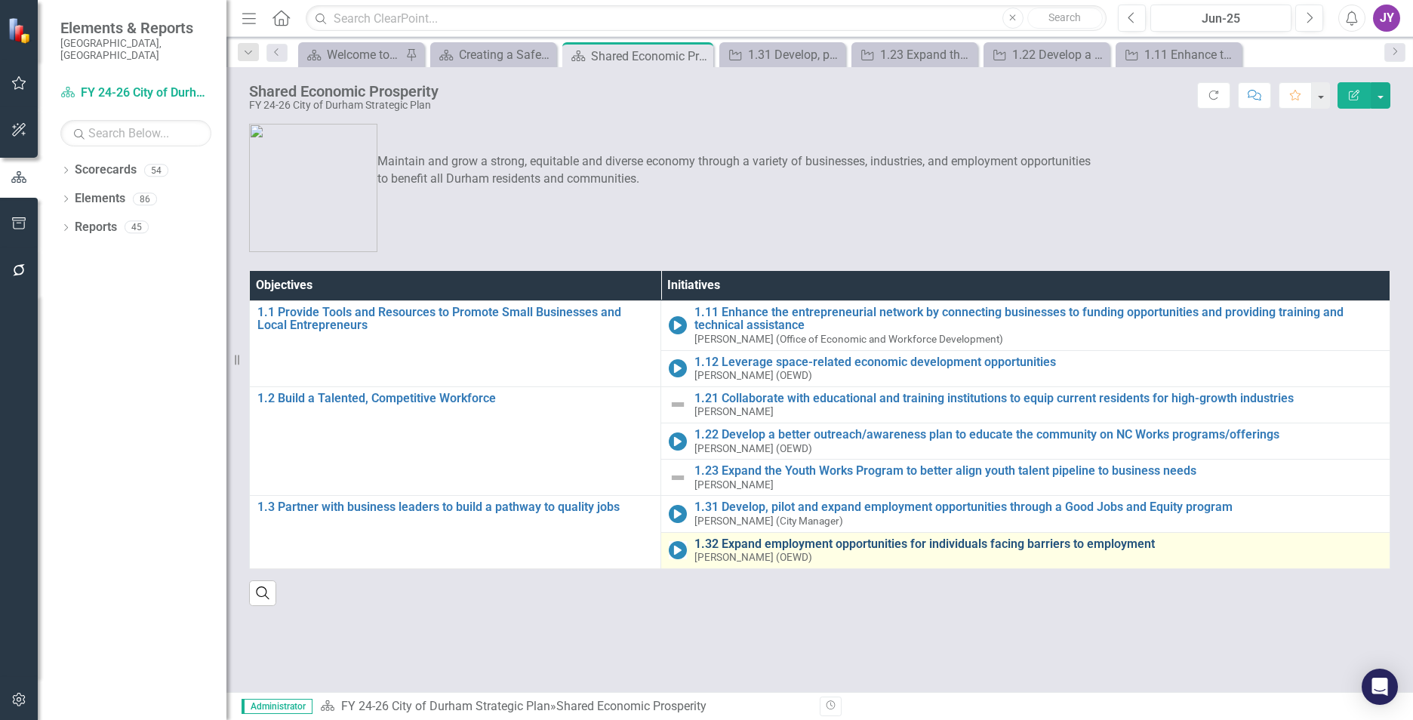
click at [754, 542] on link "1.32 Expand employment opportunities for individuals facing barriers to employm…" at bounding box center [1039, 545] width 688 height 14
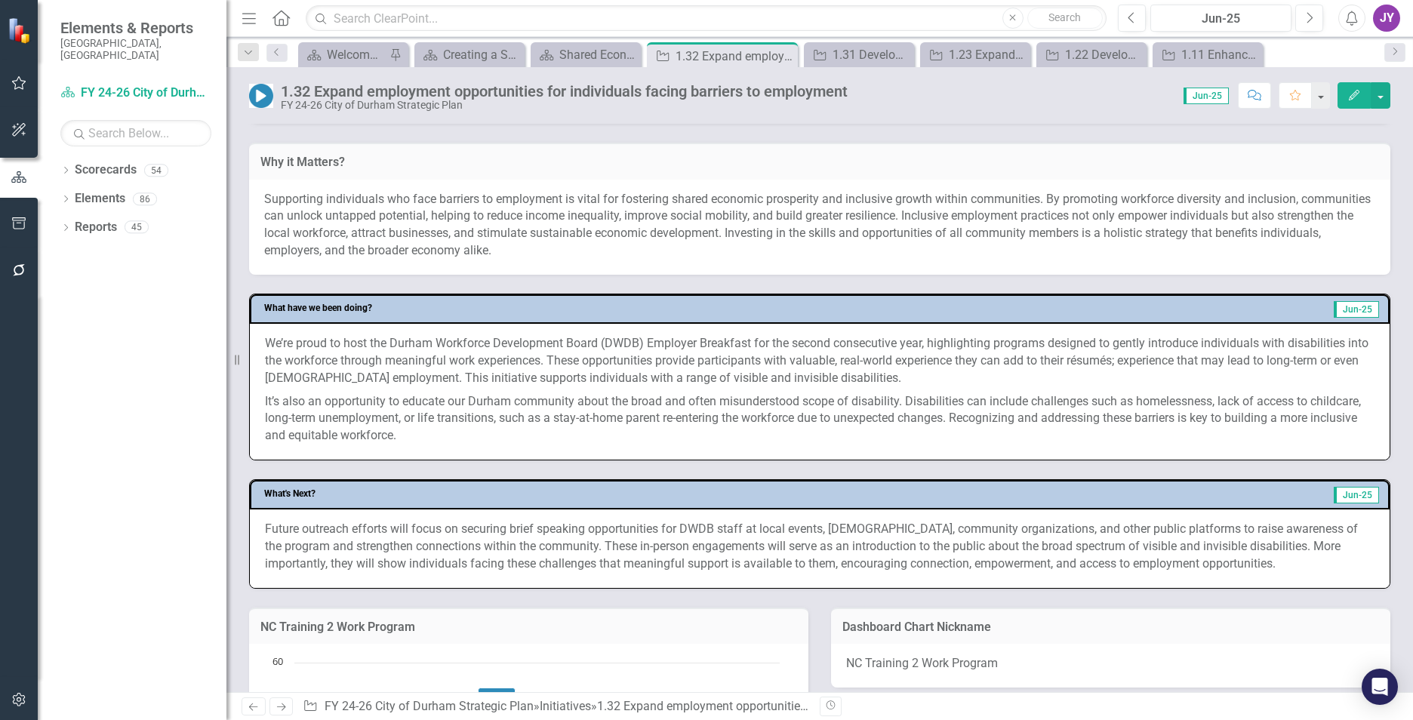
scroll to position [453, 0]
